Goal: Information Seeking & Learning: Learn about a topic

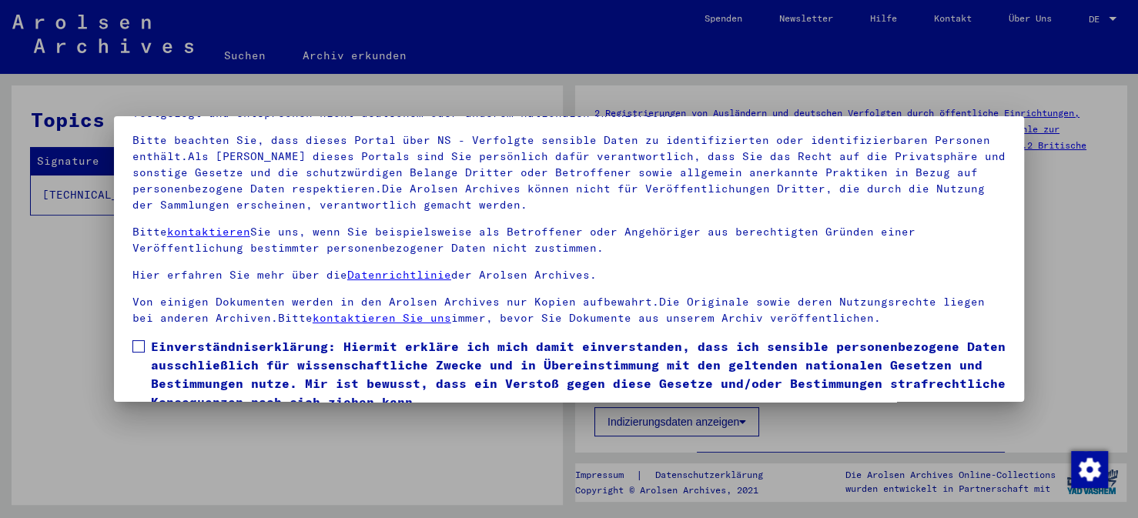
scroll to position [52, 0]
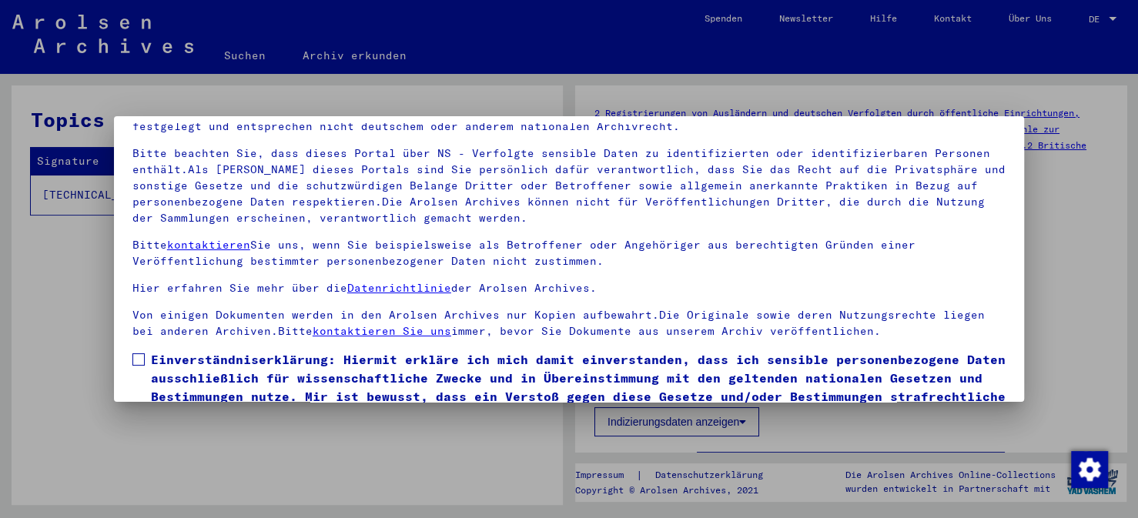
click at [142, 347] on mat-dialog-content "Unsere Nutzungsbedingungen wurden durch den Internationalen Ausschuss als obers…" at bounding box center [569, 291] width 910 height 336
click at [140, 353] on span at bounding box center [138, 359] width 12 height 12
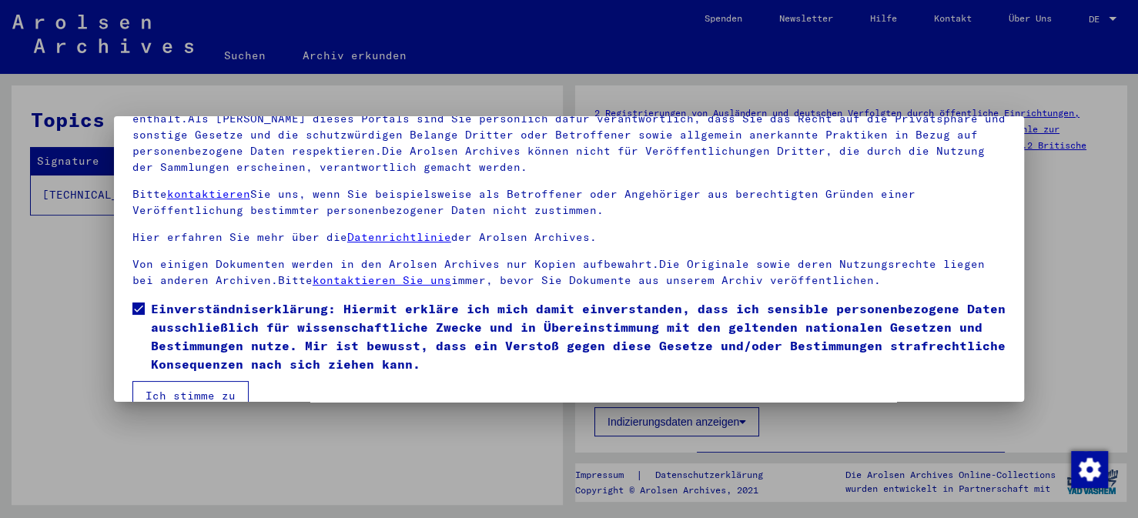
scroll to position [129, 0]
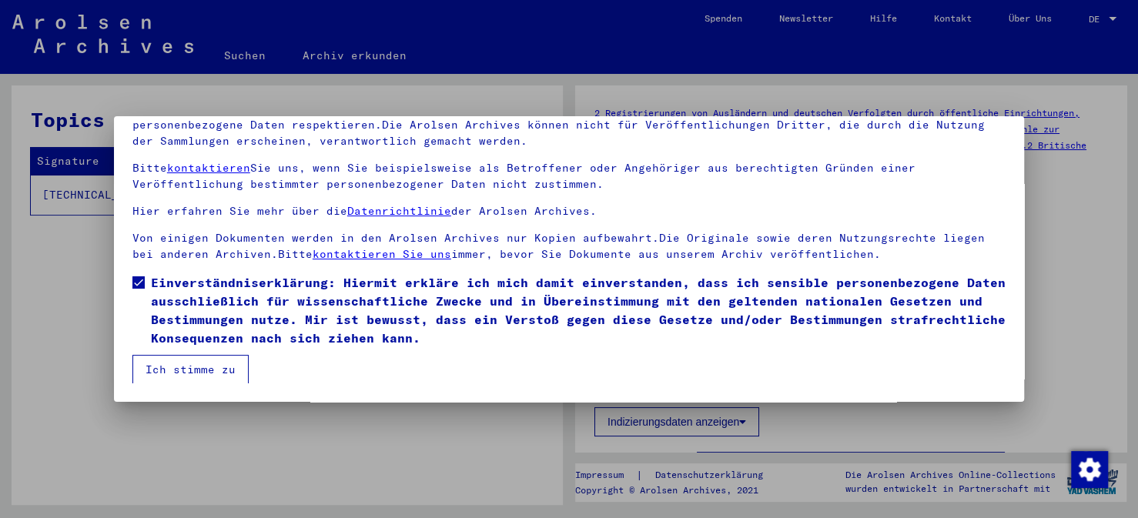
click at [183, 370] on button "Ich stimme zu" at bounding box center [190, 369] width 116 height 29
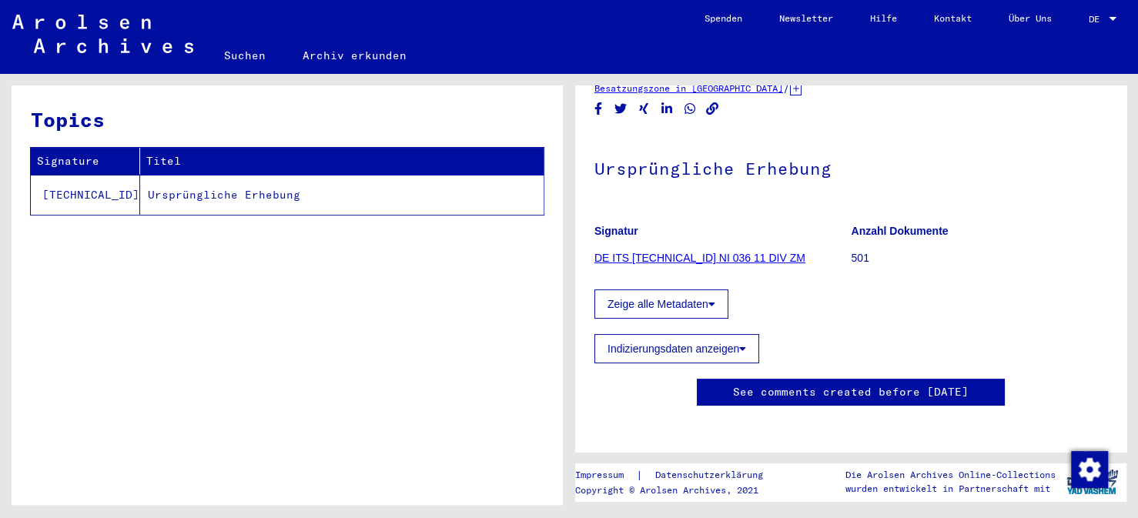
scroll to position [77, 0]
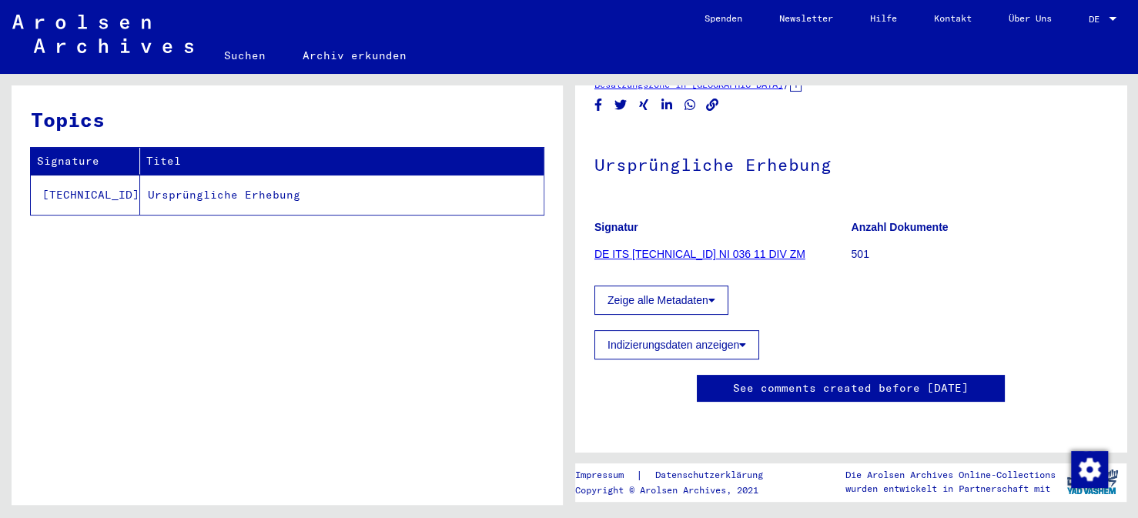
click at [666, 250] on link "DE ITS [TECHNICAL_ID] NI 036 11 DIV ZM" at bounding box center [699, 254] width 211 height 12
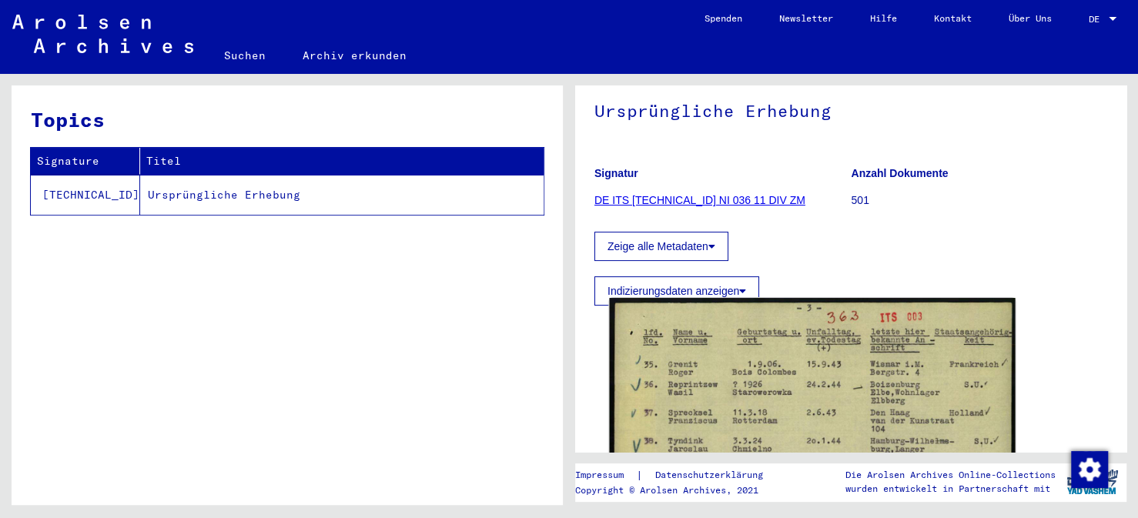
scroll to position [154, 0]
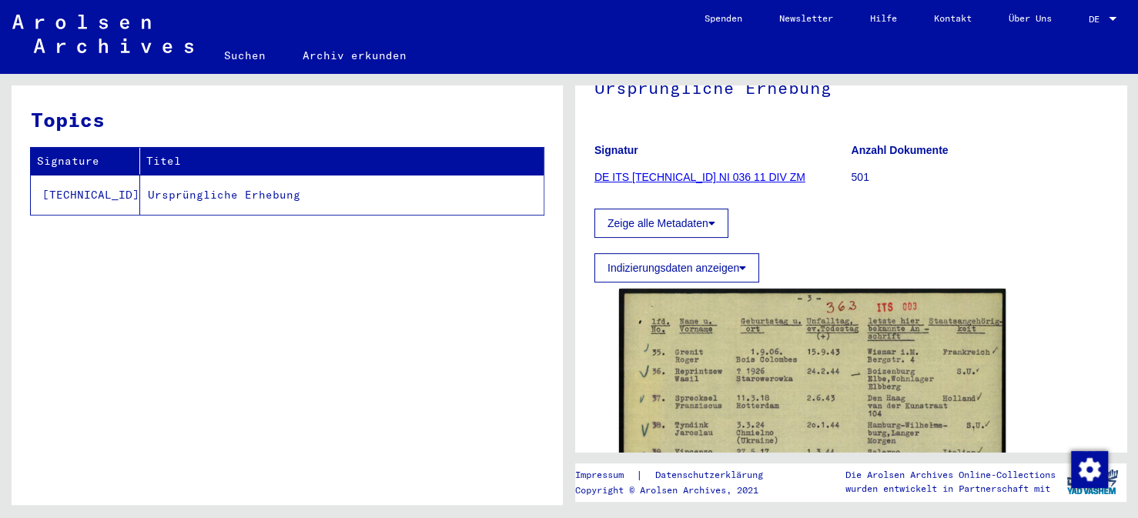
click at [162, 191] on td "Ursprüngliche Erhebung" at bounding box center [341, 195] width 403 height 40
click at [174, 190] on td "Ursprüngliche Erhebung" at bounding box center [341, 195] width 403 height 40
click at [654, 218] on button "Zeige alle Metadaten" at bounding box center [661, 223] width 134 height 29
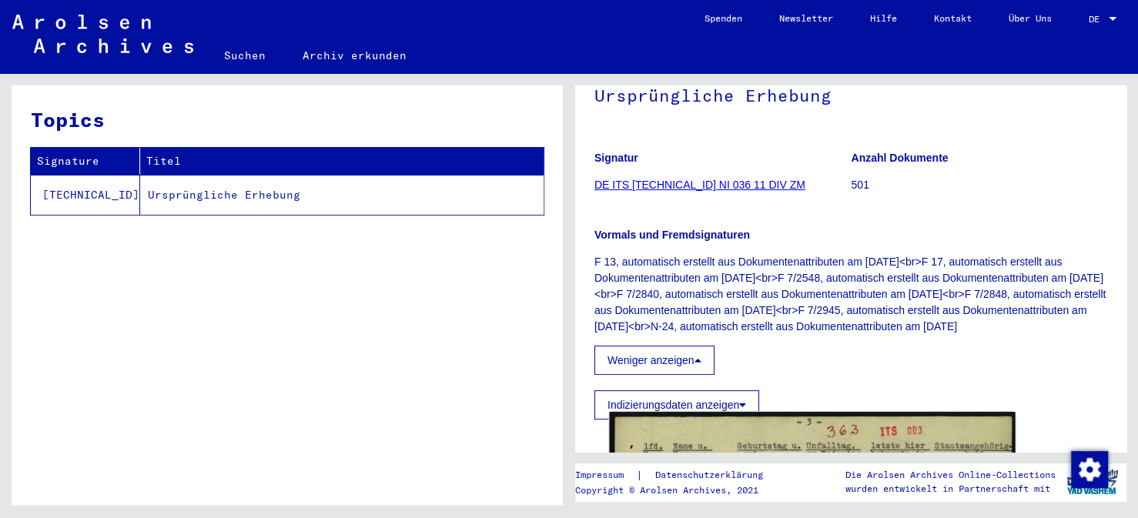
scroll to position [0, 0]
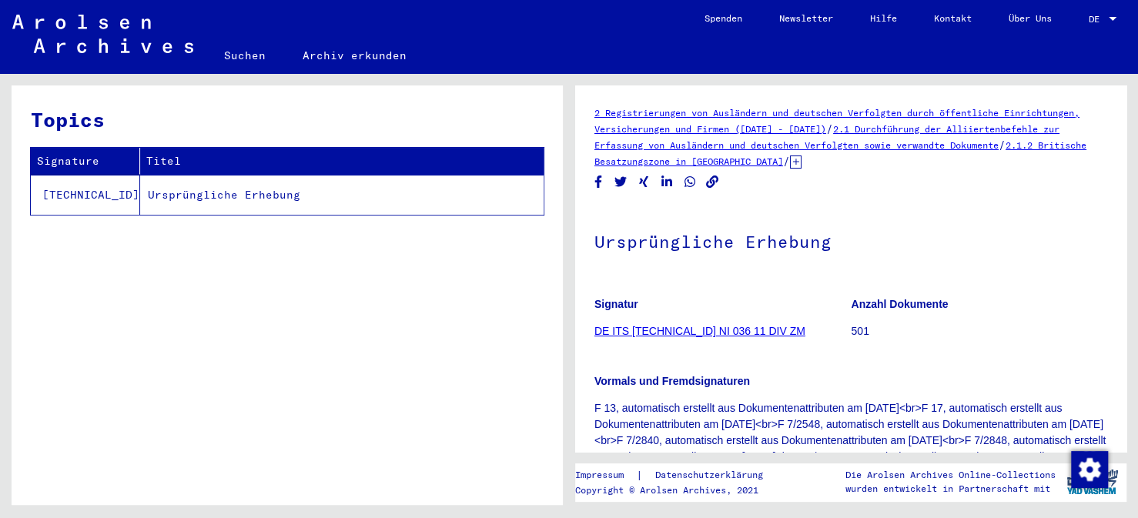
click at [770, 129] on link "2 Registrierungen von Ausländern und deutschen Verfolgten durch öffentliche Ein…" at bounding box center [836, 121] width 485 height 28
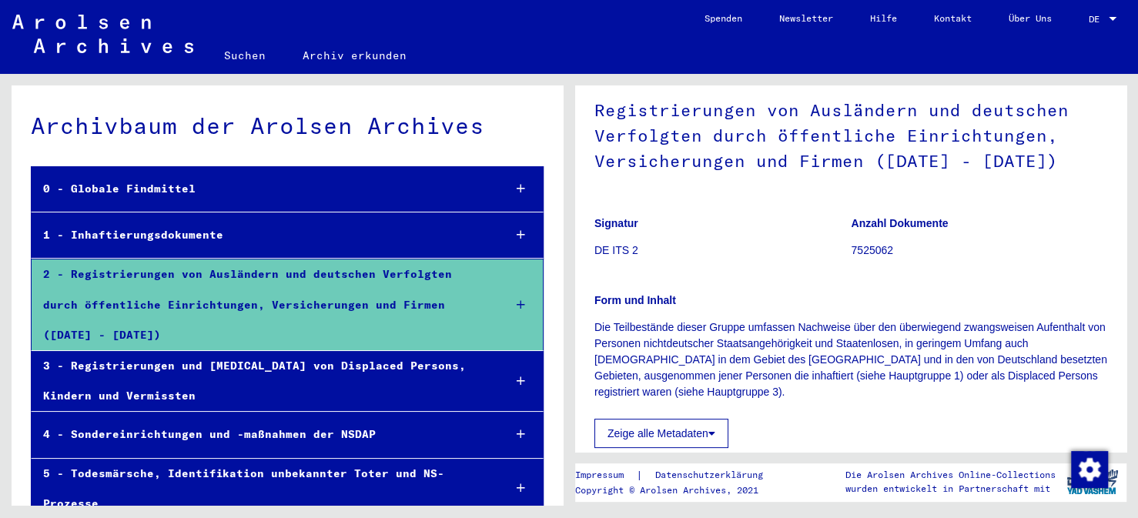
scroll to position [154, 0]
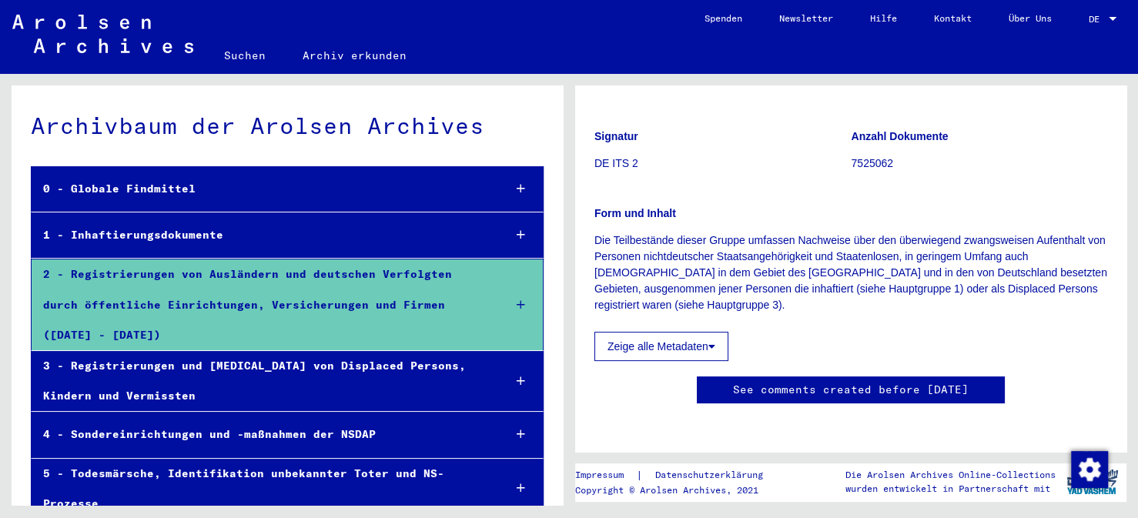
click at [657, 343] on button "Zeige alle Metadaten" at bounding box center [661, 346] width 134 height 29
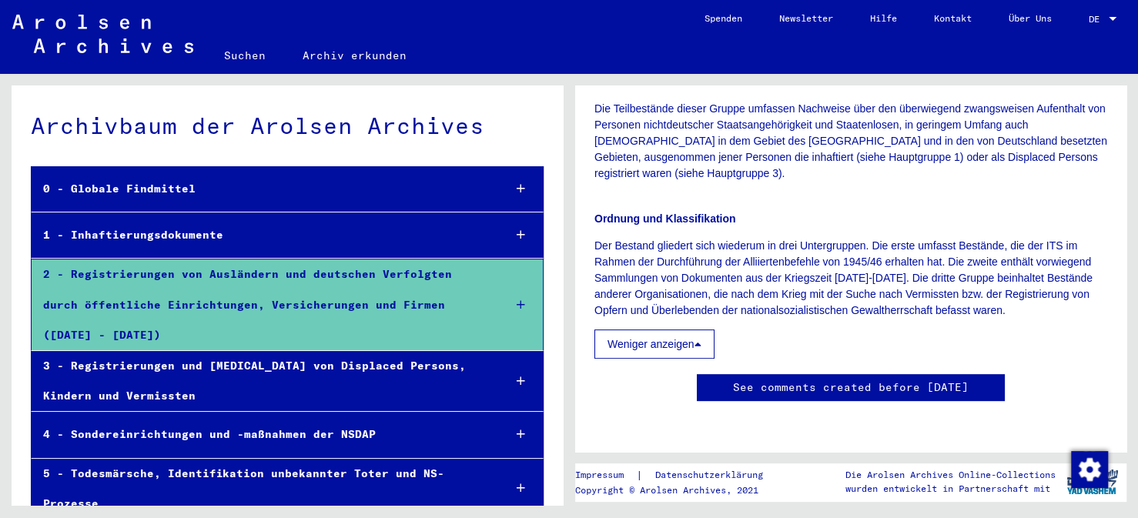
scroll to position [385, 0]
click at [649, 329] on button "Weniger anzeigen" at bounding box center [654, 343] width 120 height 29
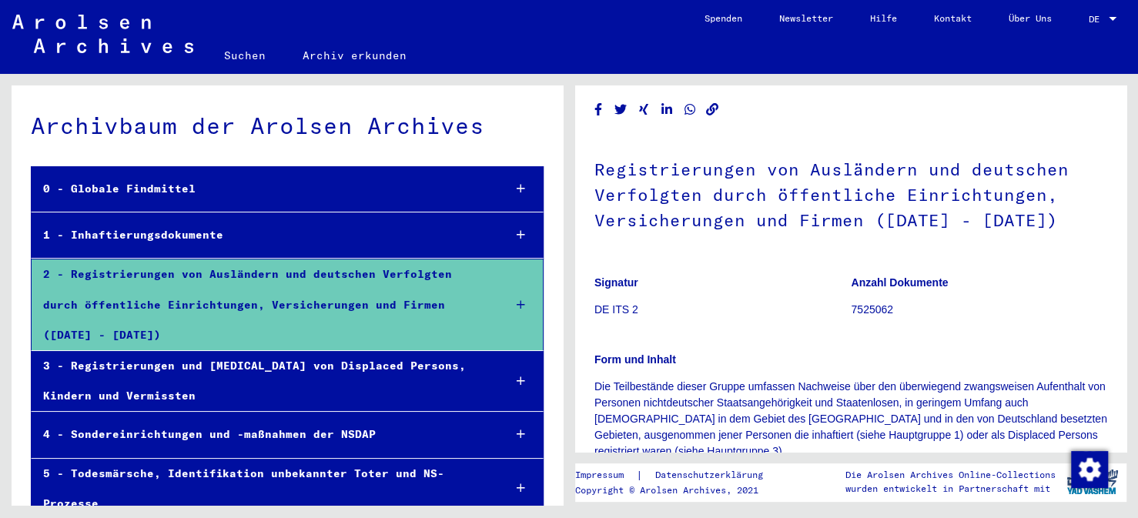
scroll to position [0, 0]
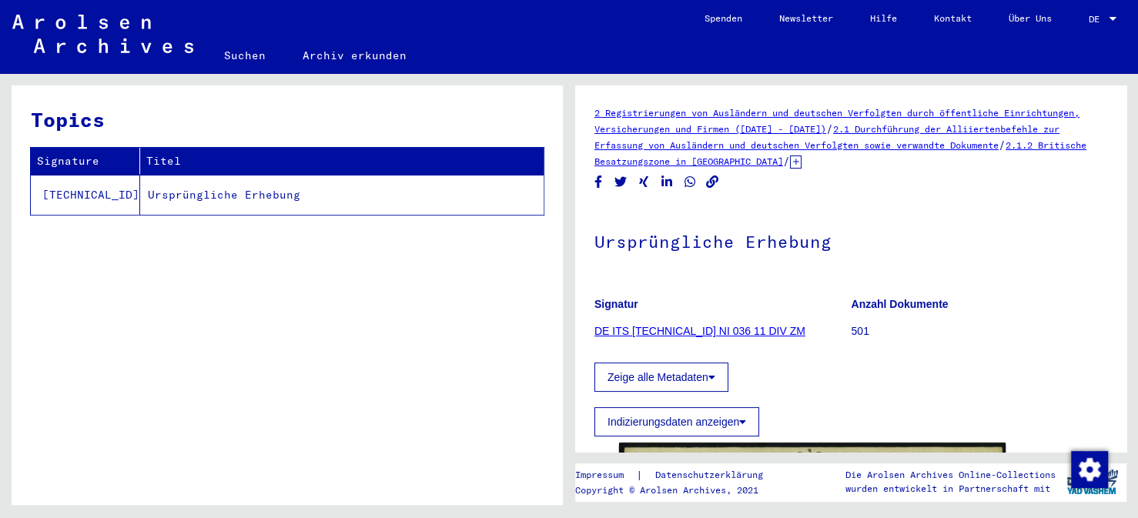
click at [829, 148] on link "2.1 Durchführung der Alliiertenbefehle zur Erfassung von Ausländern und deutsch…" at bounding box center [826, 137] width 465 height 28
click at [179, 191] on td "Ursprüngliche Erhebung" at bounding box center [341, 195] width 403 height 40
click at [179, 195] on td "Ursprüngliche Erhebung" at bounding box center [341, 195] width 403 height 40
click at [182, 195] on td "Ursprüngliche Erhebung" at bounding box center [341, 195] width 403 height 40
